Goal: Browse casually: Explore the website without a specific task or goal

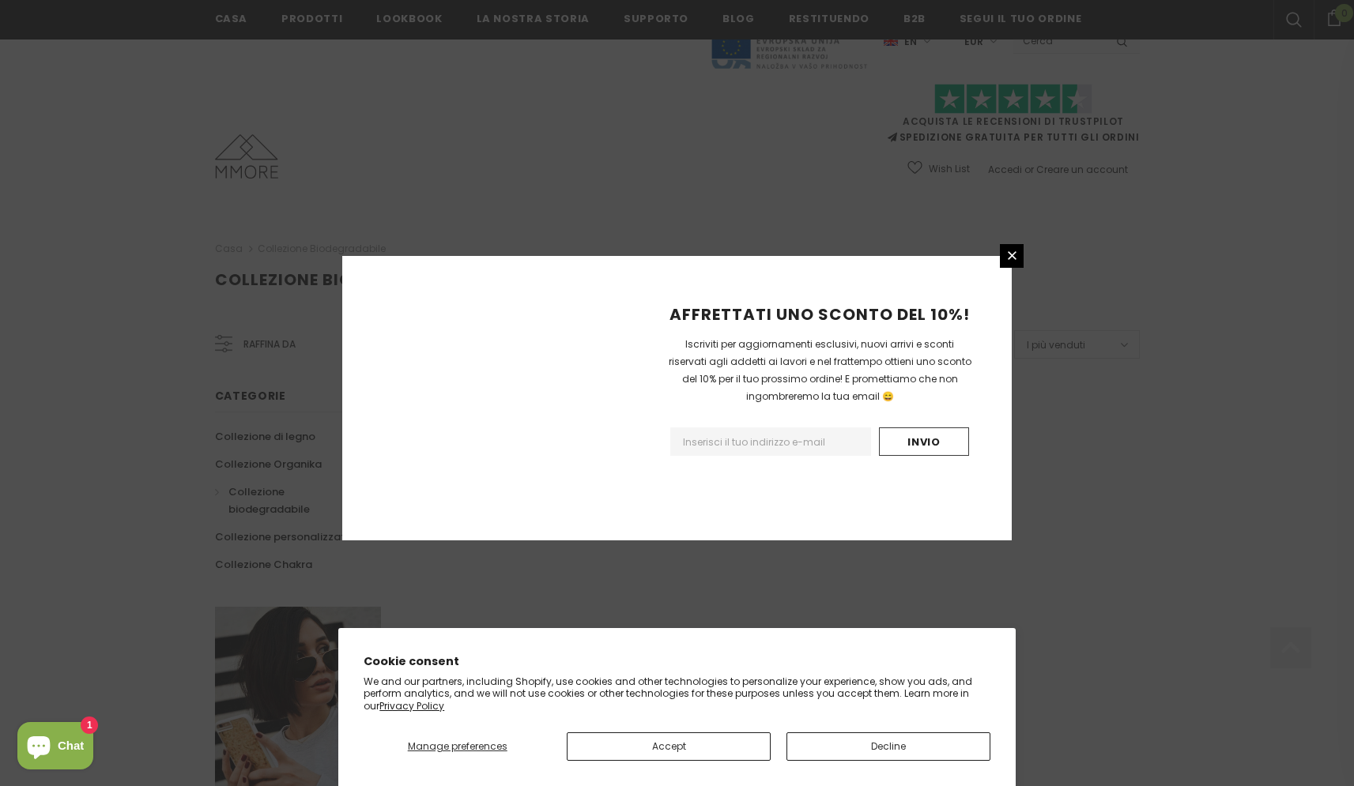
scroll to position [834, 0]
